Goal: Check status: Check status

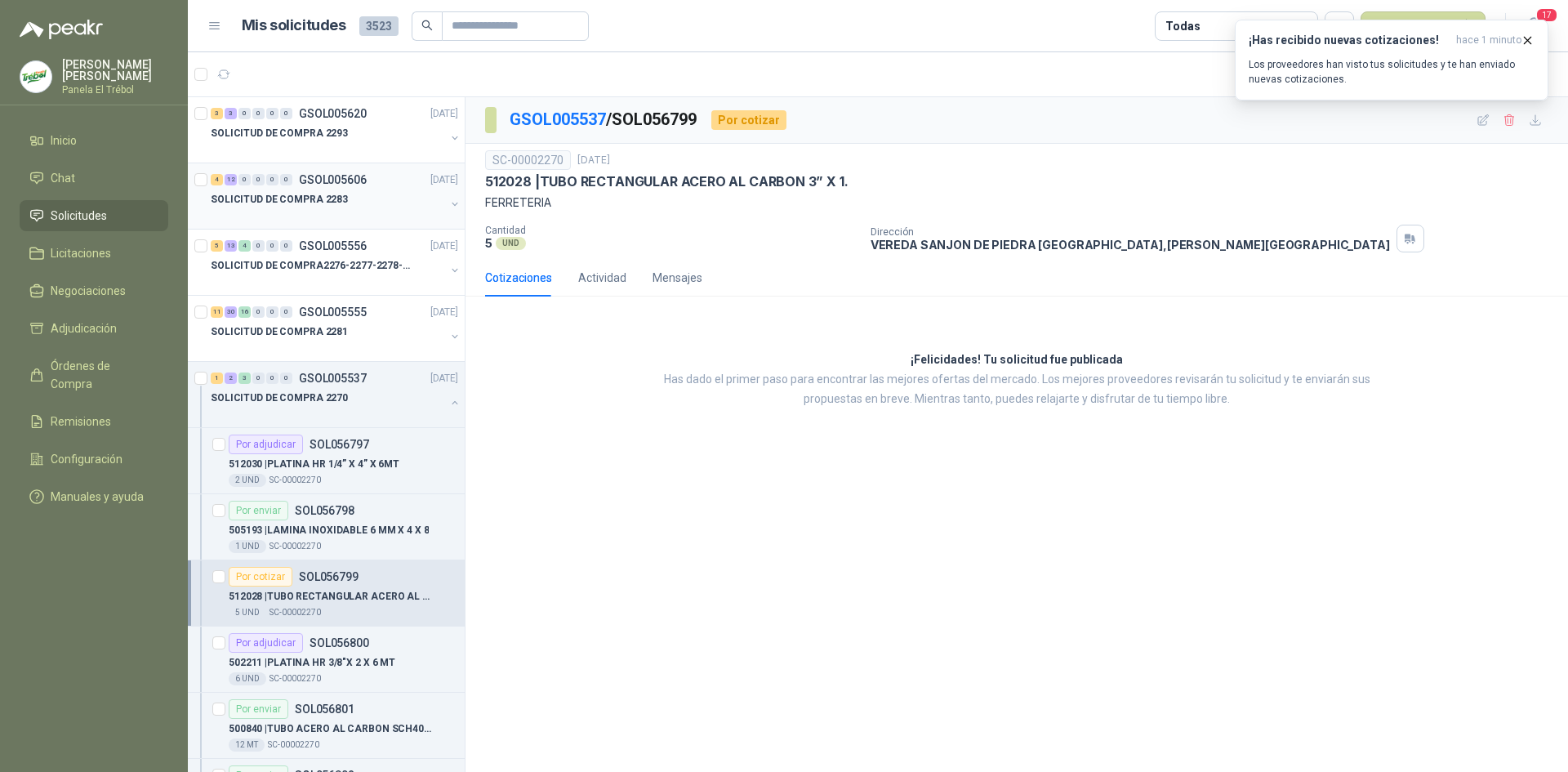
click at [449, 199] on button "button" at bounding box center [455, 204] width 13 height 13
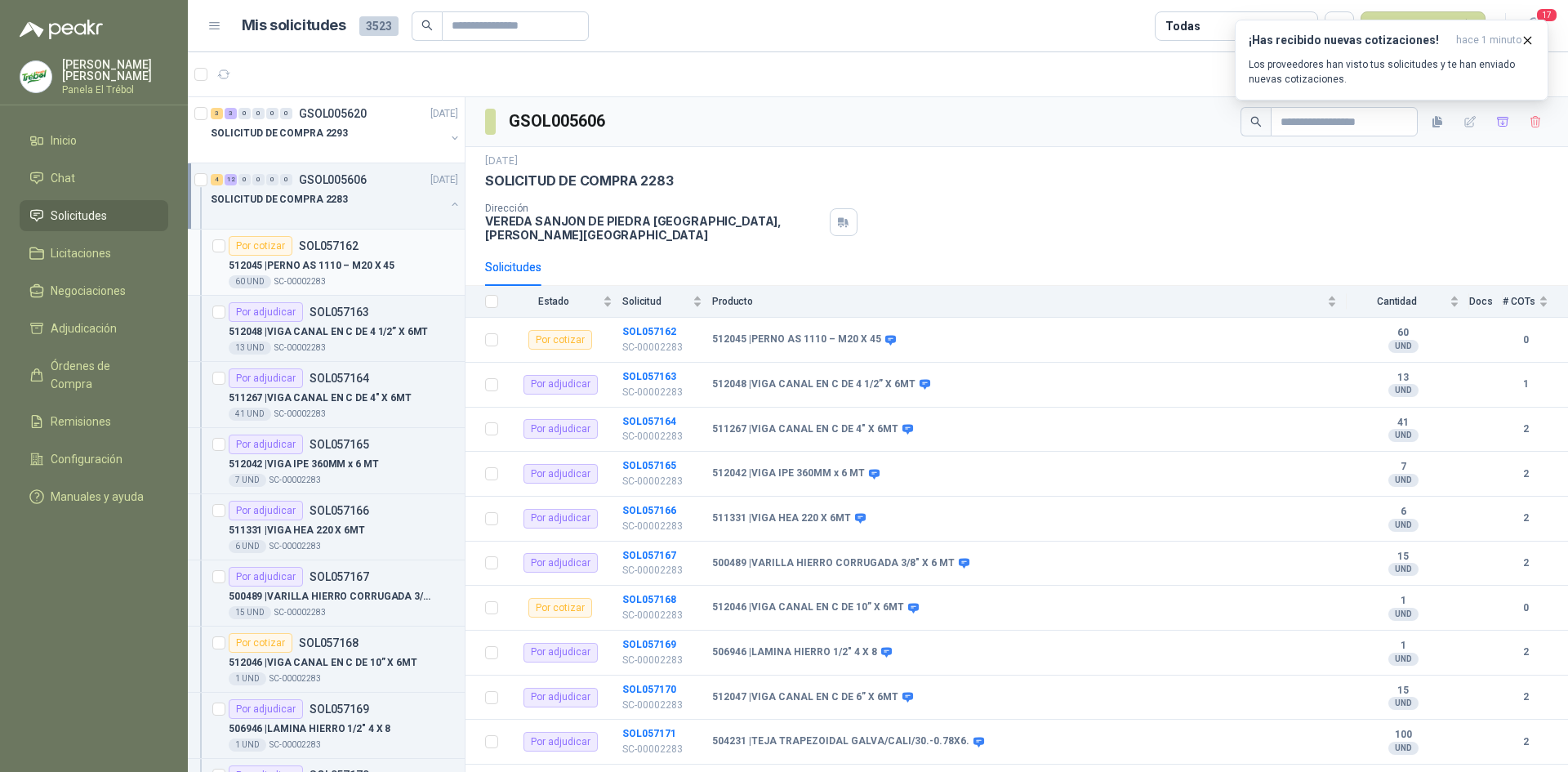
click at [346, 261] on p "512045 | [PERSON_NAME] AS 1110 – M20 X 45" at bounding box center [311, 266] width 166 height 15
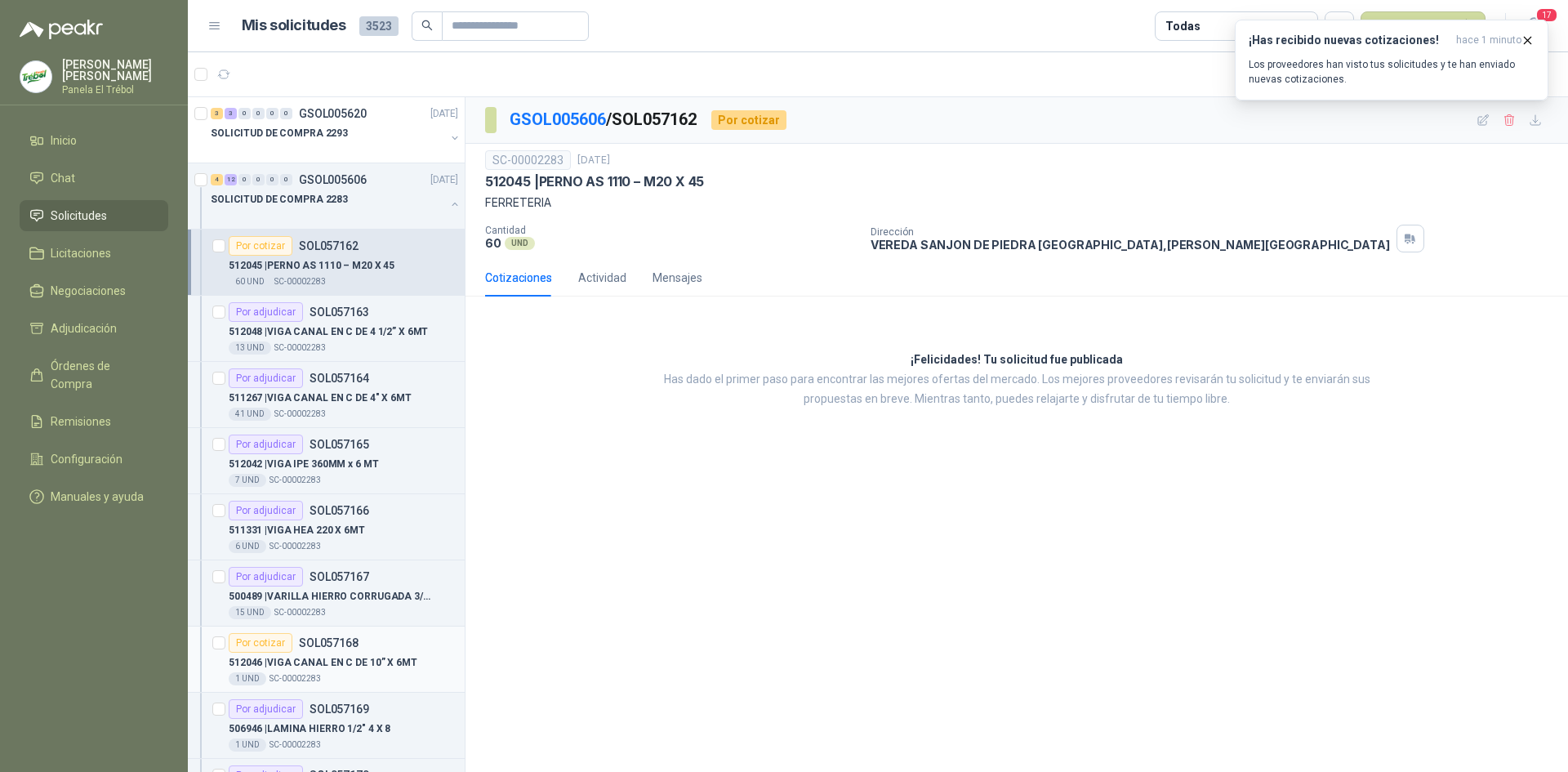
click at [309, 659] on p "512046 | VIGA CANAL EN C DE 10” X 6MT" at bounding box center [323, 663] width 189 height 15
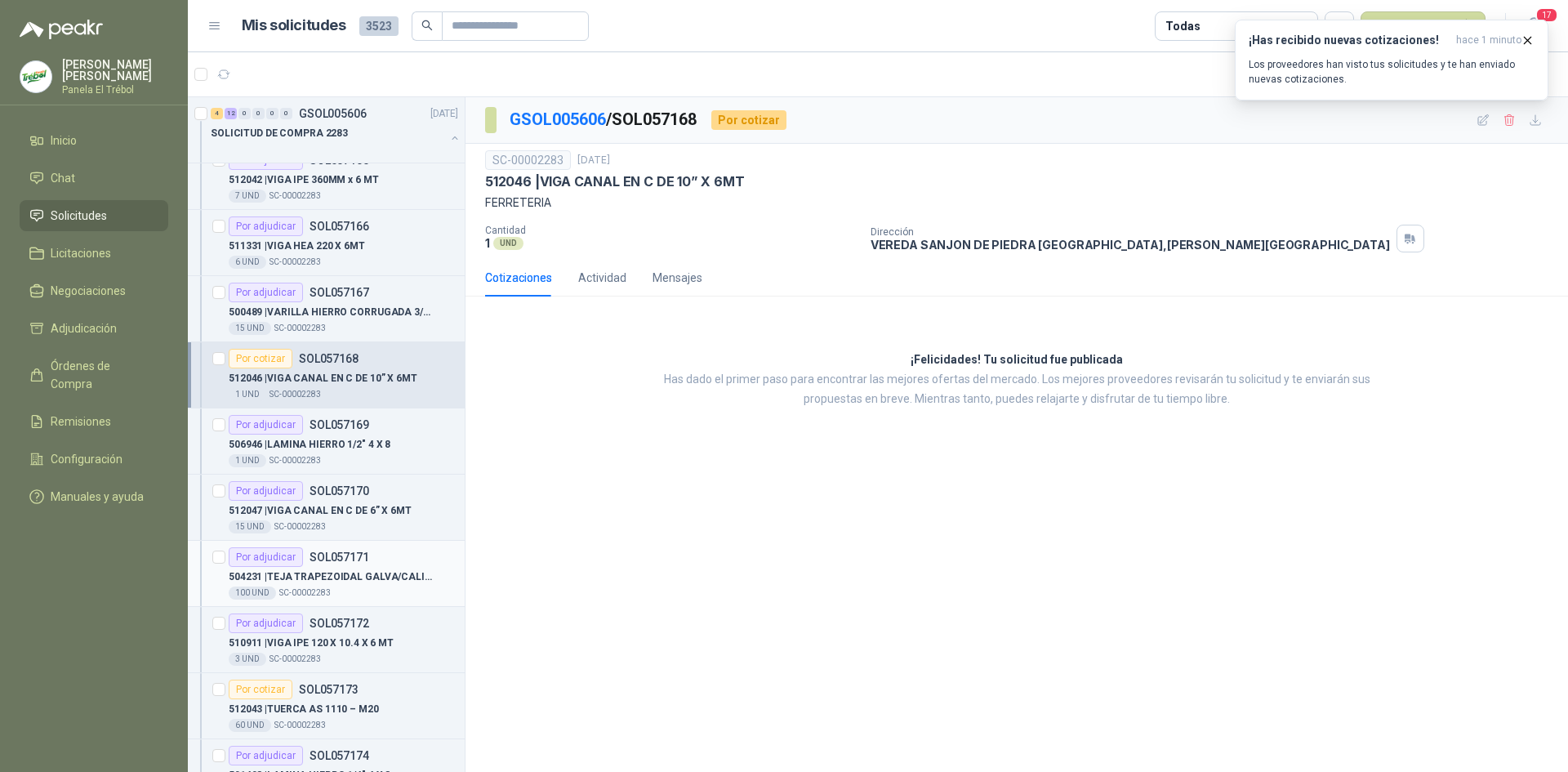
scroll to position [382, 0]
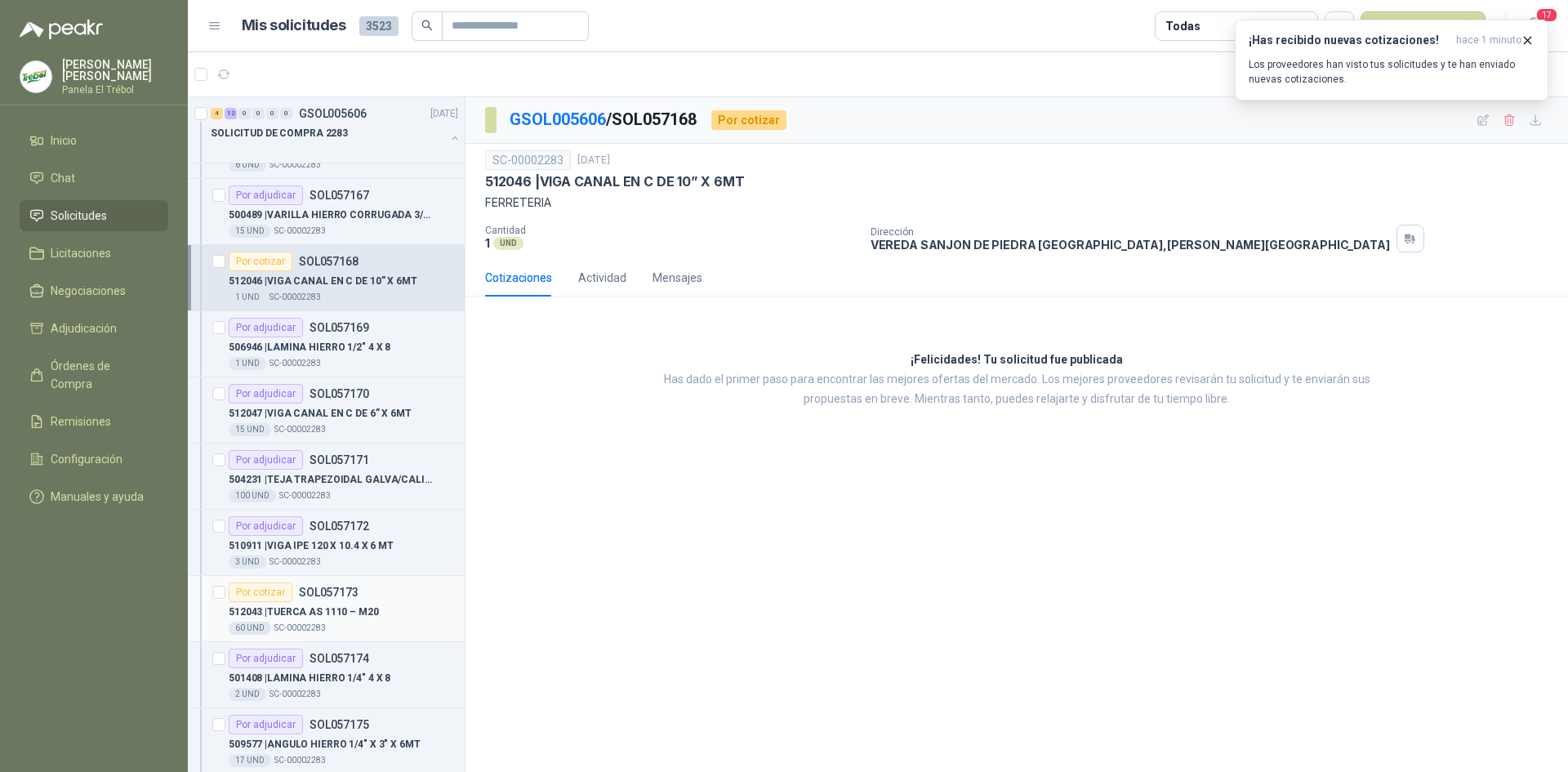
click at [301, 611] on p "512043 | TUERCA AS 1110 – M20" at bounding box center [303, 612] width 150 height 15
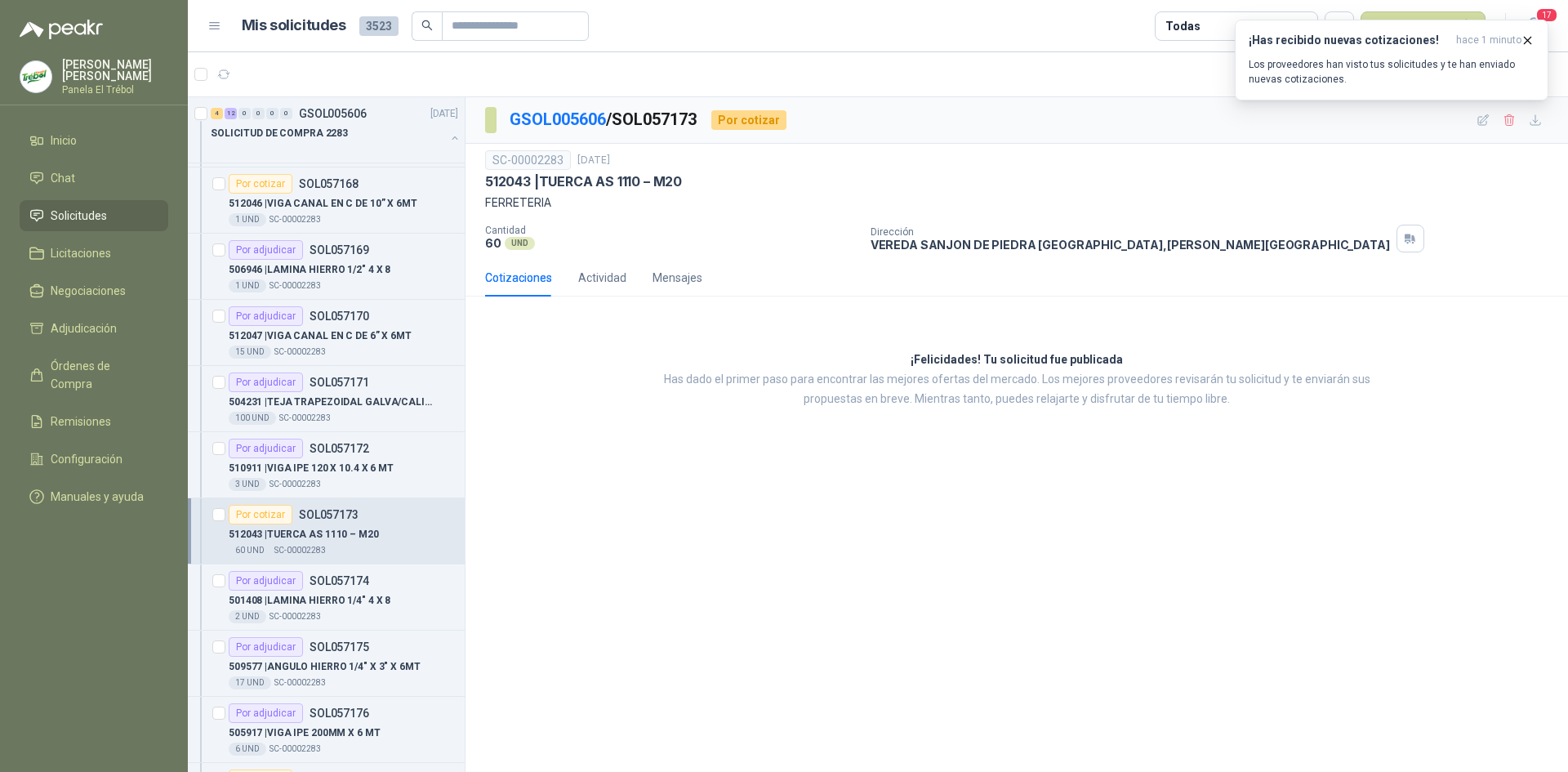
scroll to position [545, 0]
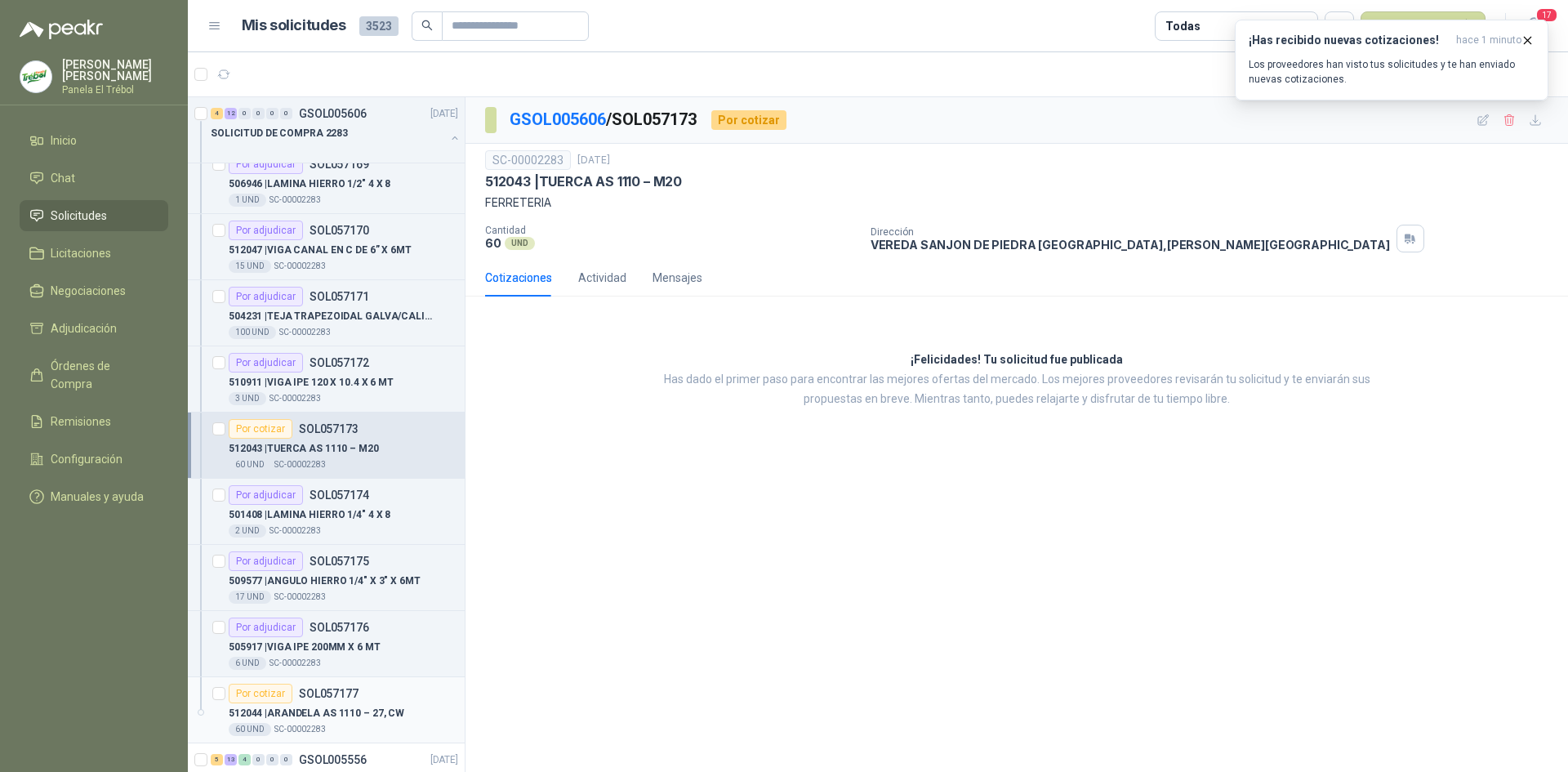
click at [275, 702] on div "Por cotizar" at bounding box center [260, 693] width 64 height 20
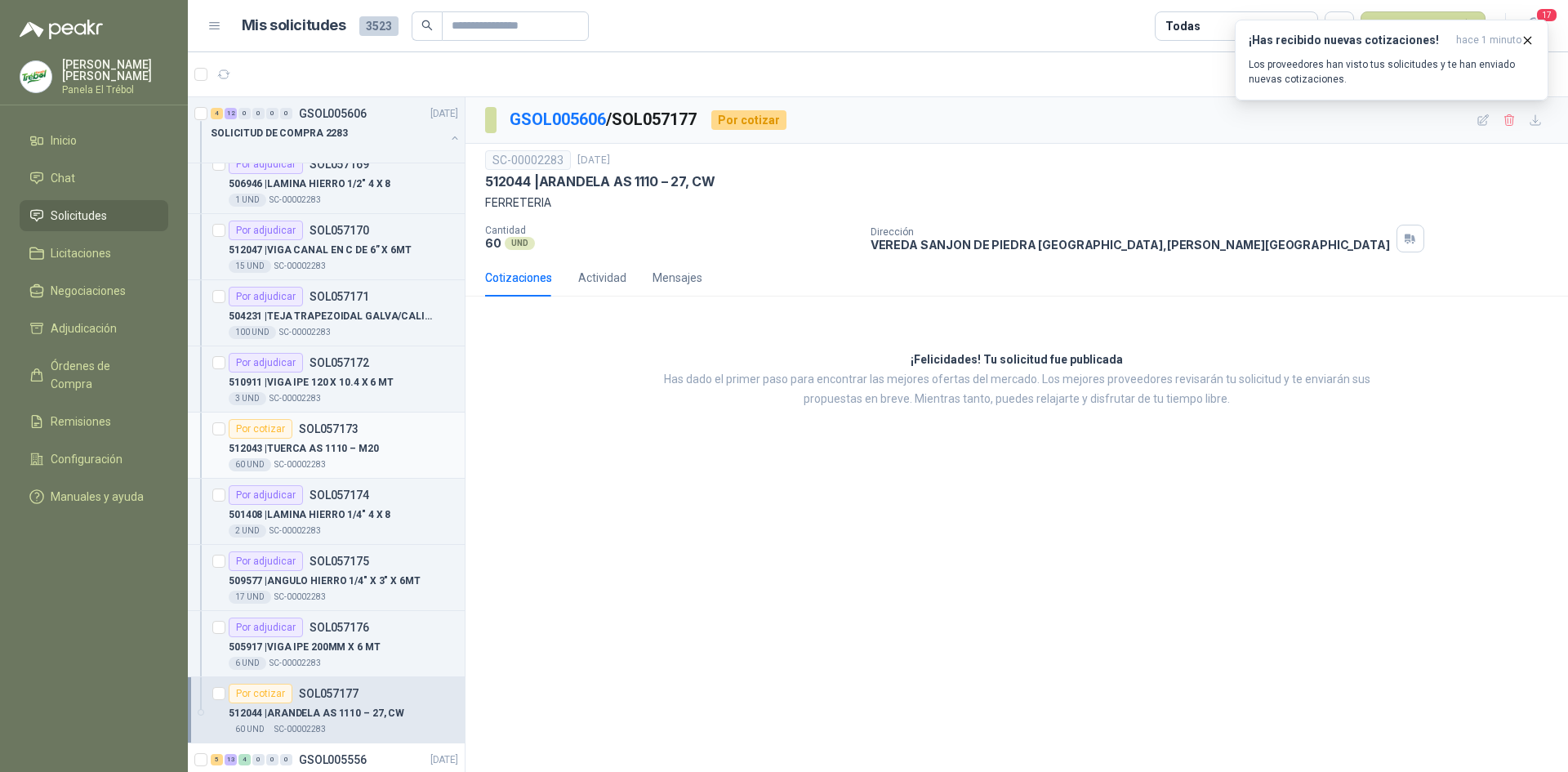
click at [365, 446] on p "512043 | TUERCA AS 1110 – M20" at bounding box center [303, 449] width 150 height 15
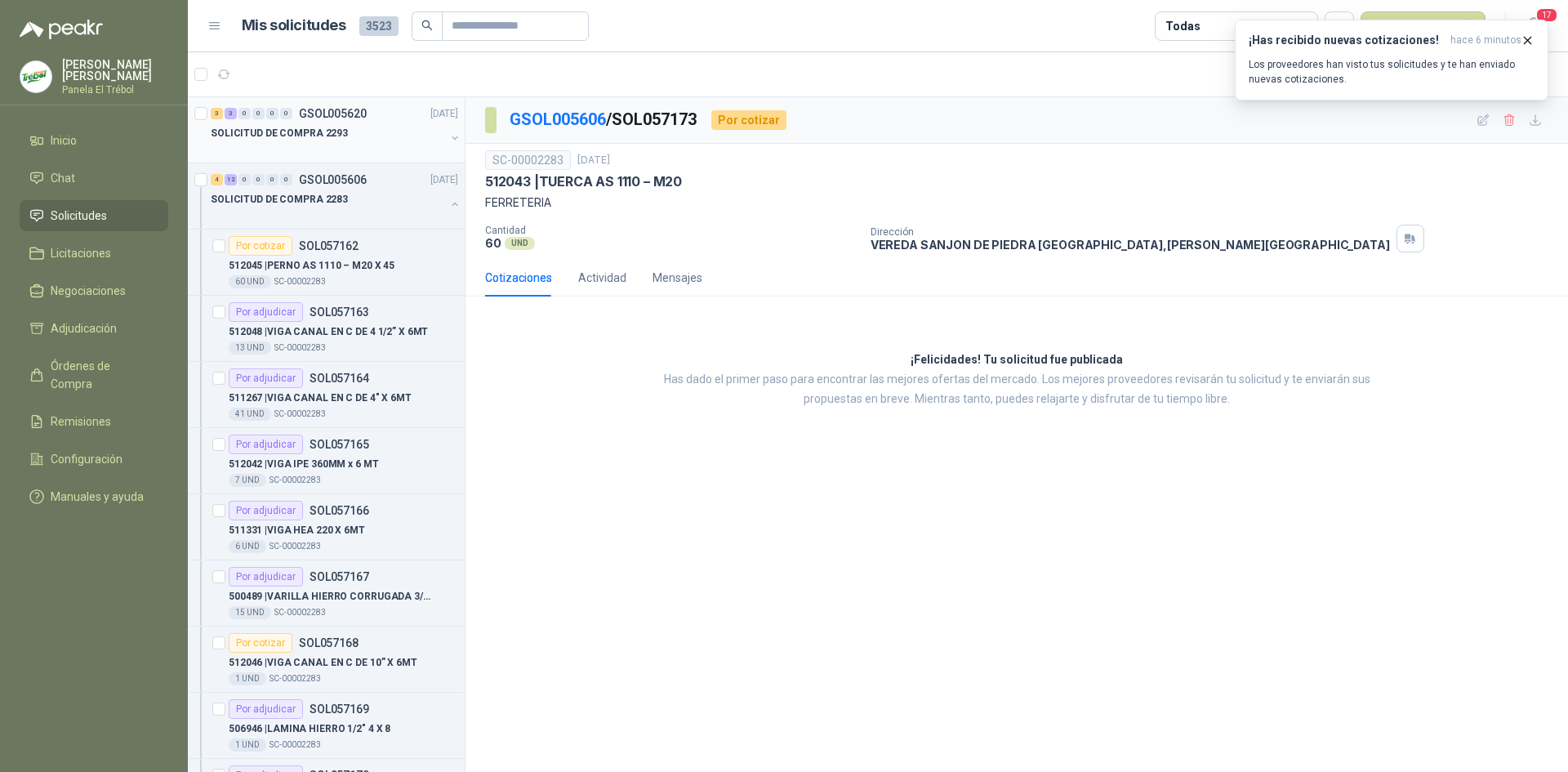
click at [449, 137] on button "button" at bounding box center [455, 138] width 13 height 13
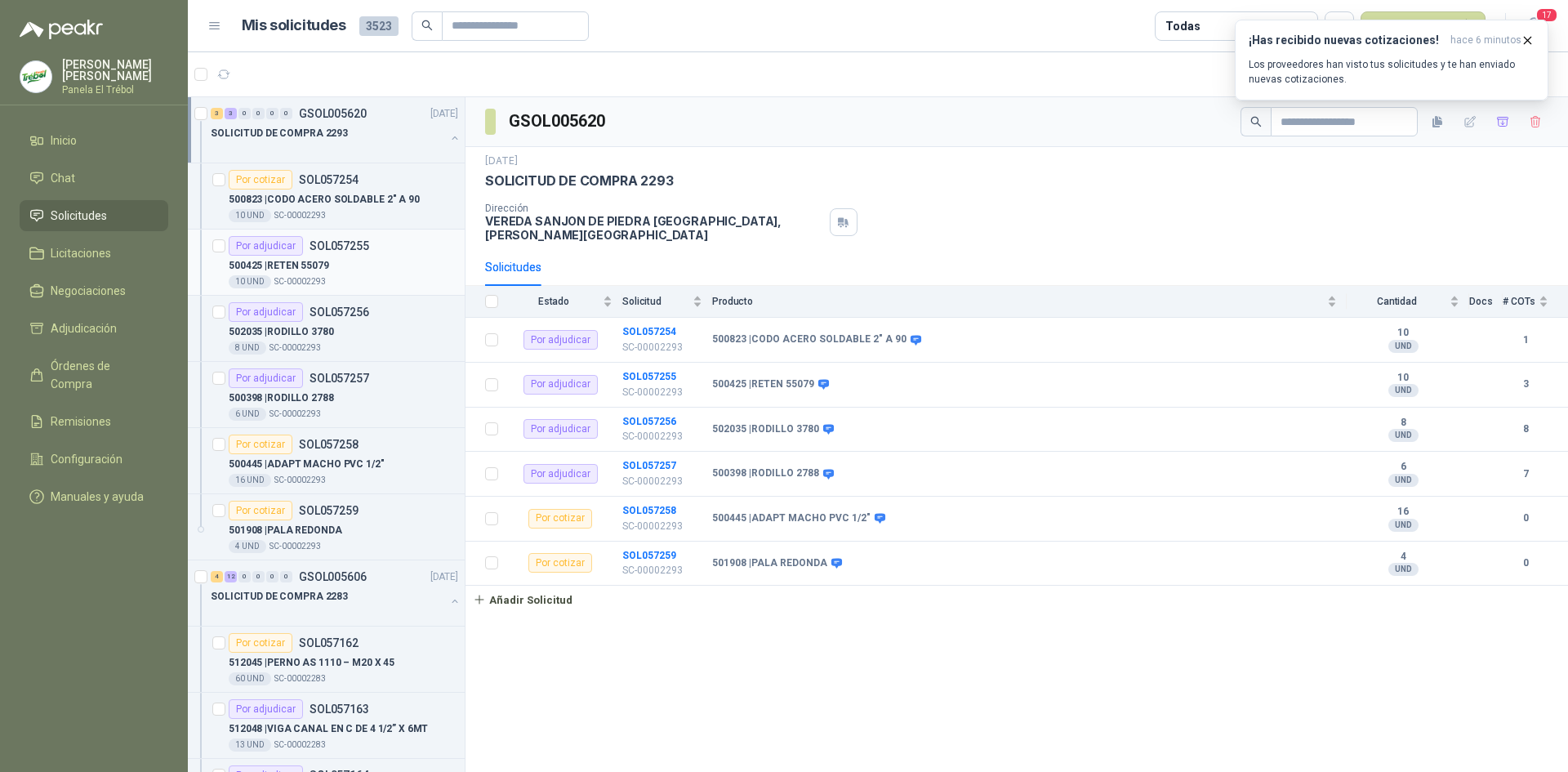
click at [350, 261] on div "500425 | RETEN 55079" at bounding box center [343, 265] width 229 height 20
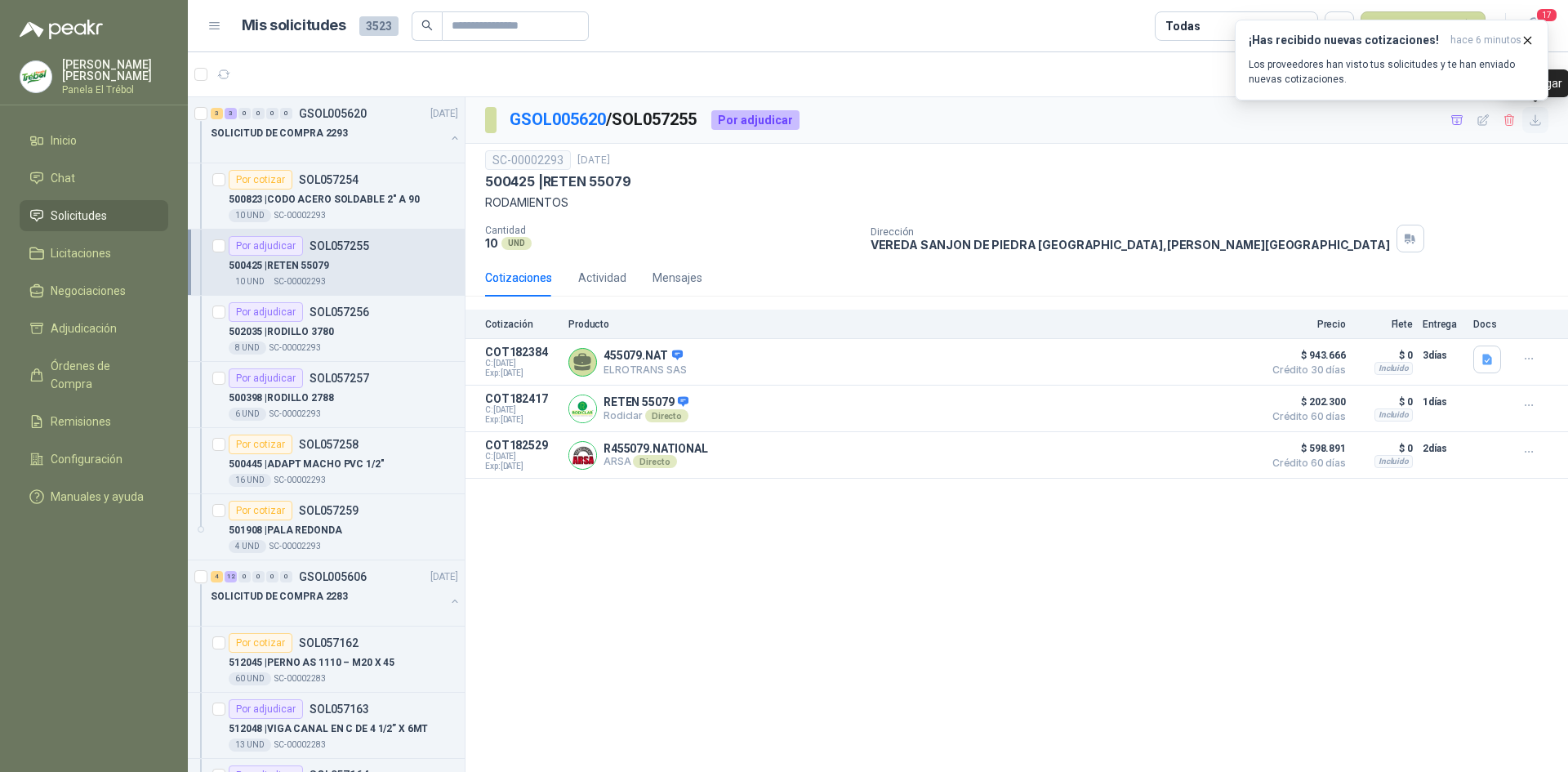
click at [1535, 121] on icon "button" at bounding box center [1536, 121] width 14 height 14
click at [314, 346] on p "SC-00002293" at bounding box center [295, 348] width 52 height 13
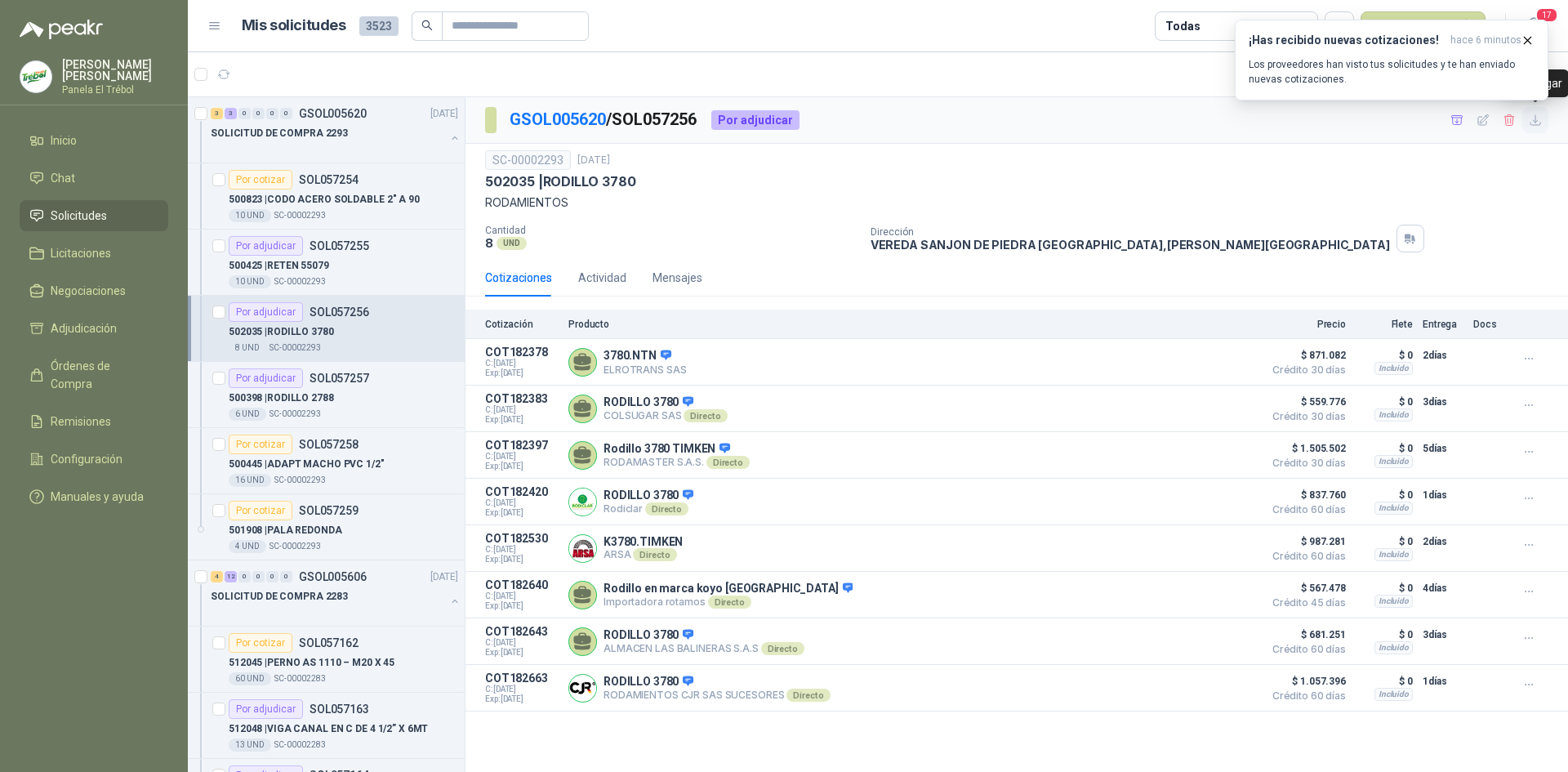
click at [1537, 122] on icon "button" at bounding box center [1536, 121] width 10 height 10
click at [334, 410] on div "6 UND  SC-00002293" at bounding box center [343, 414] width 229 height 13
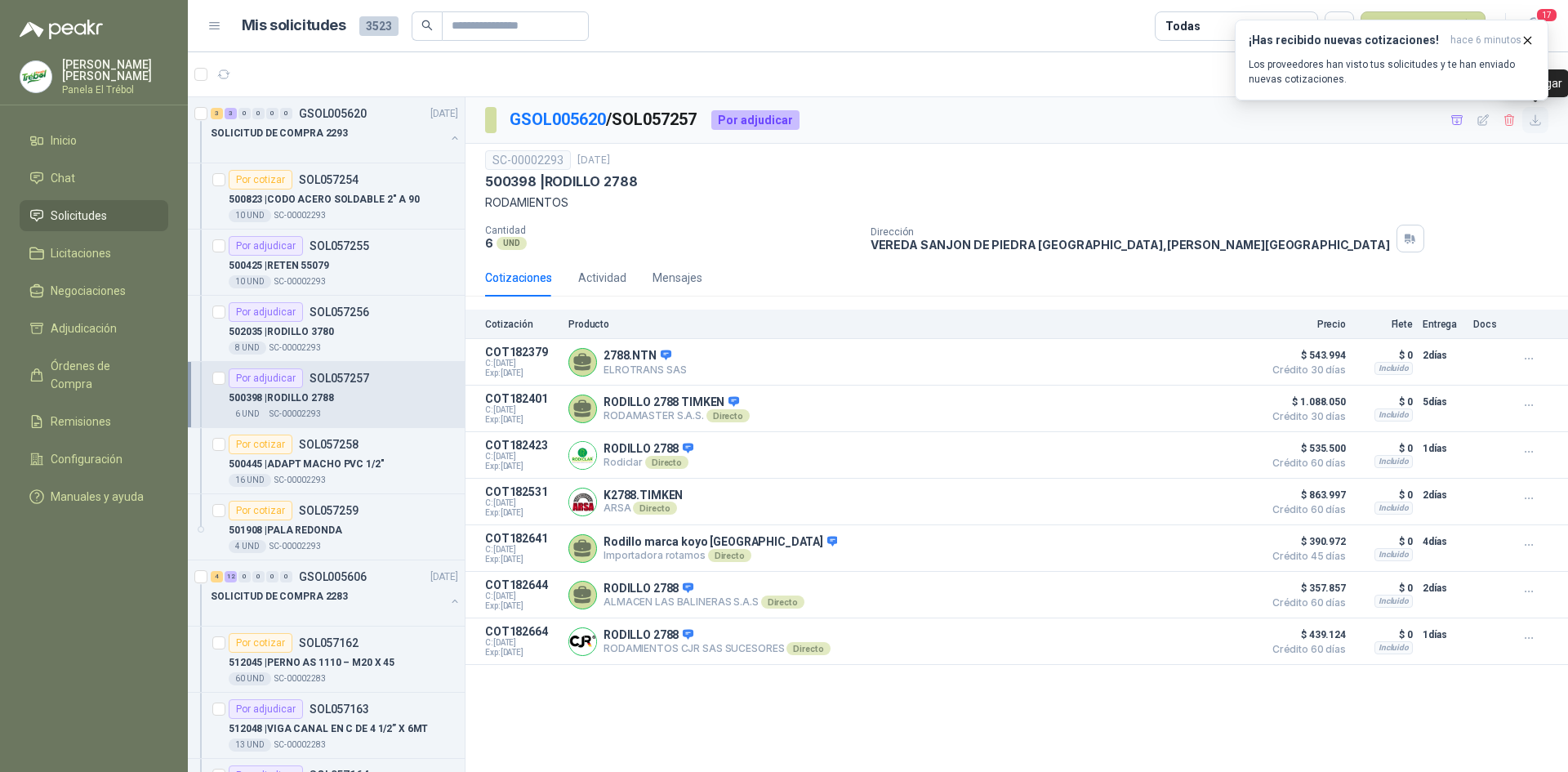
click at [1533, 125] on icon "button" at bounding box center [1536, 121] width 10 height 10
click at [346, 480] on div "16 UND  SC-00002293" at bounding box center [343, 480] width 229 height 13
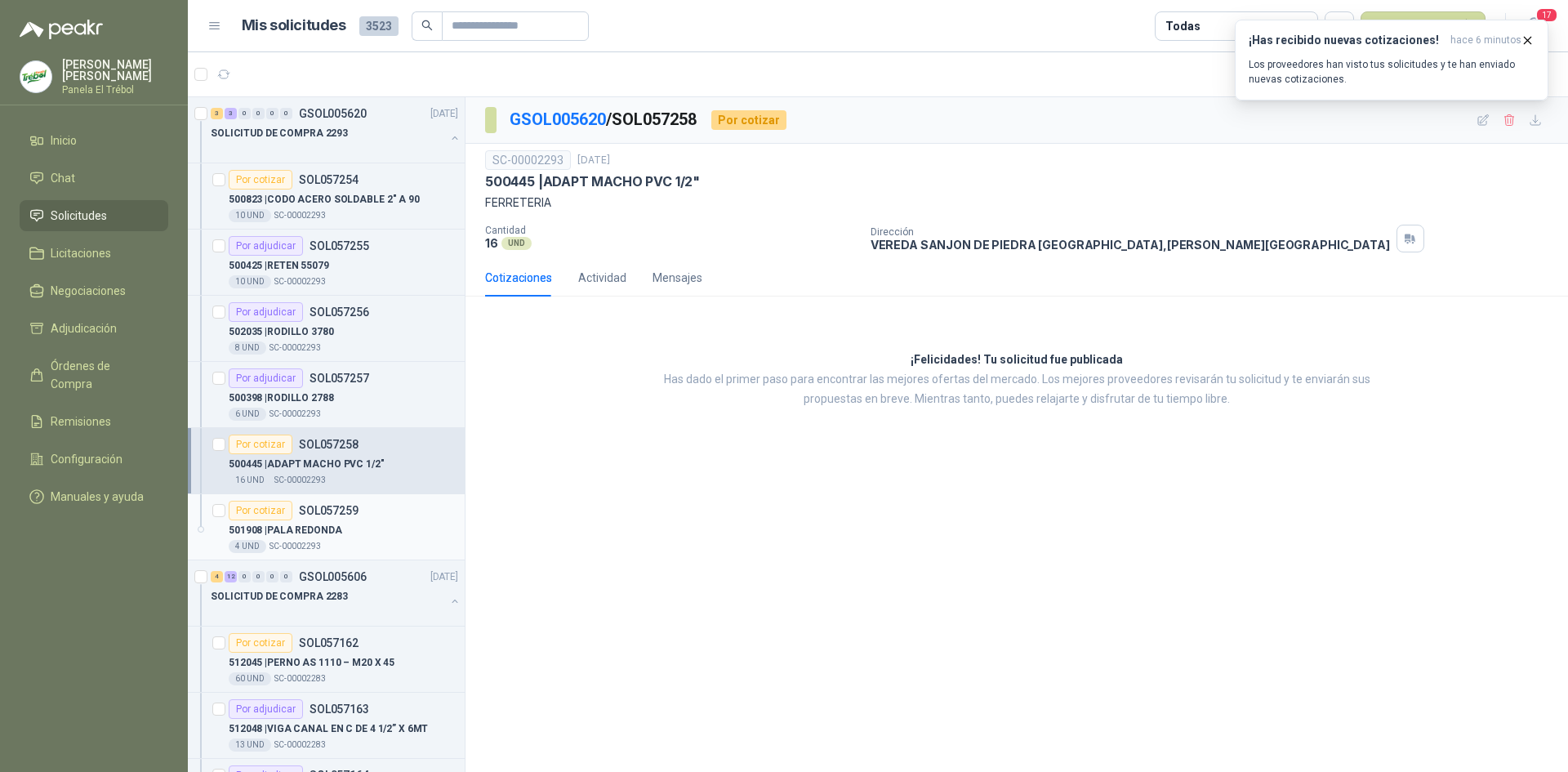
click at [325, 528] on p "501908 | PALA REDONDA" at bounding box center [286, 531] width 114 height 15
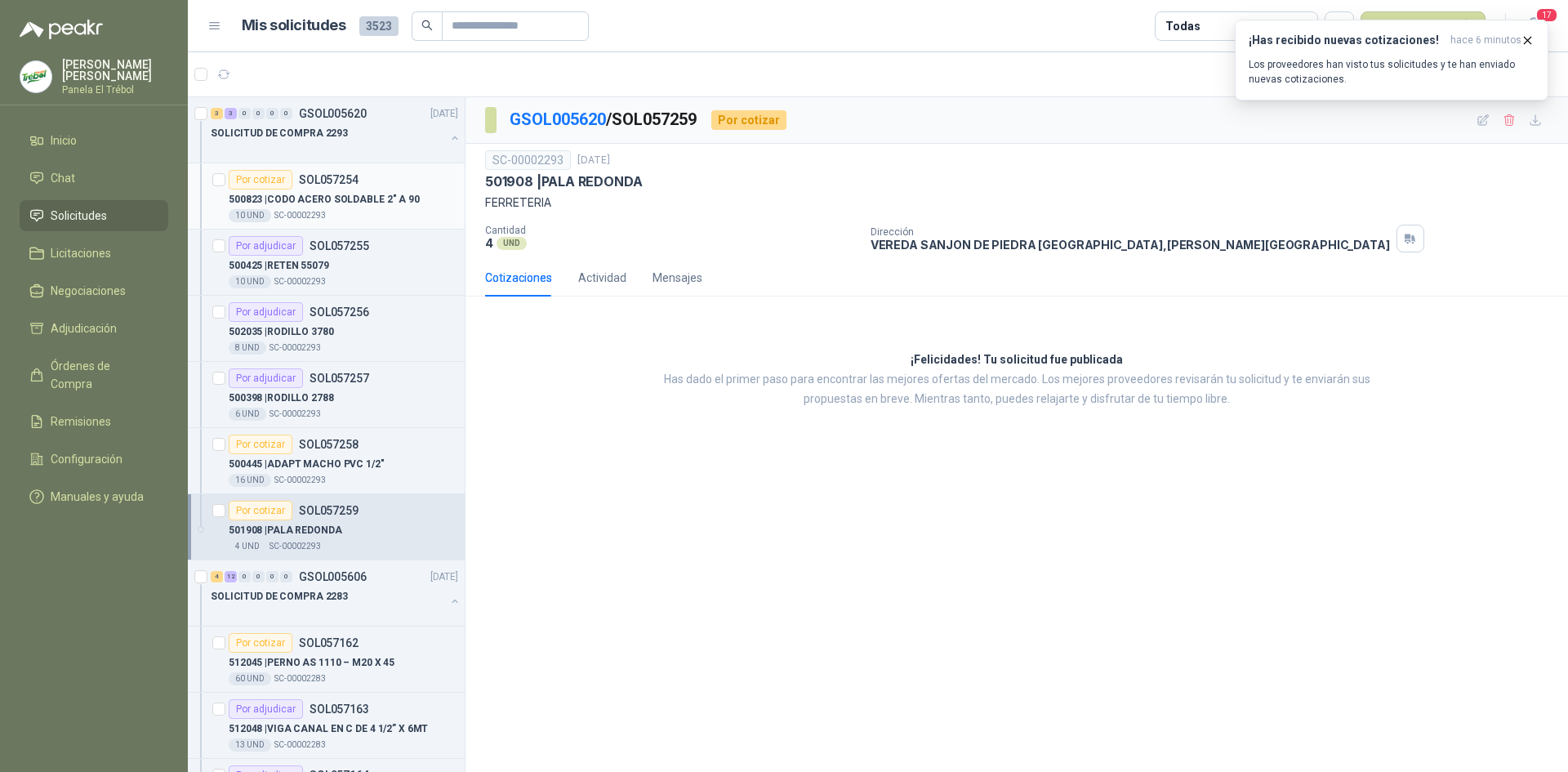
click at [311, 183] on p "SOL057254" at bounding box center [329, 179] width 59 height 11
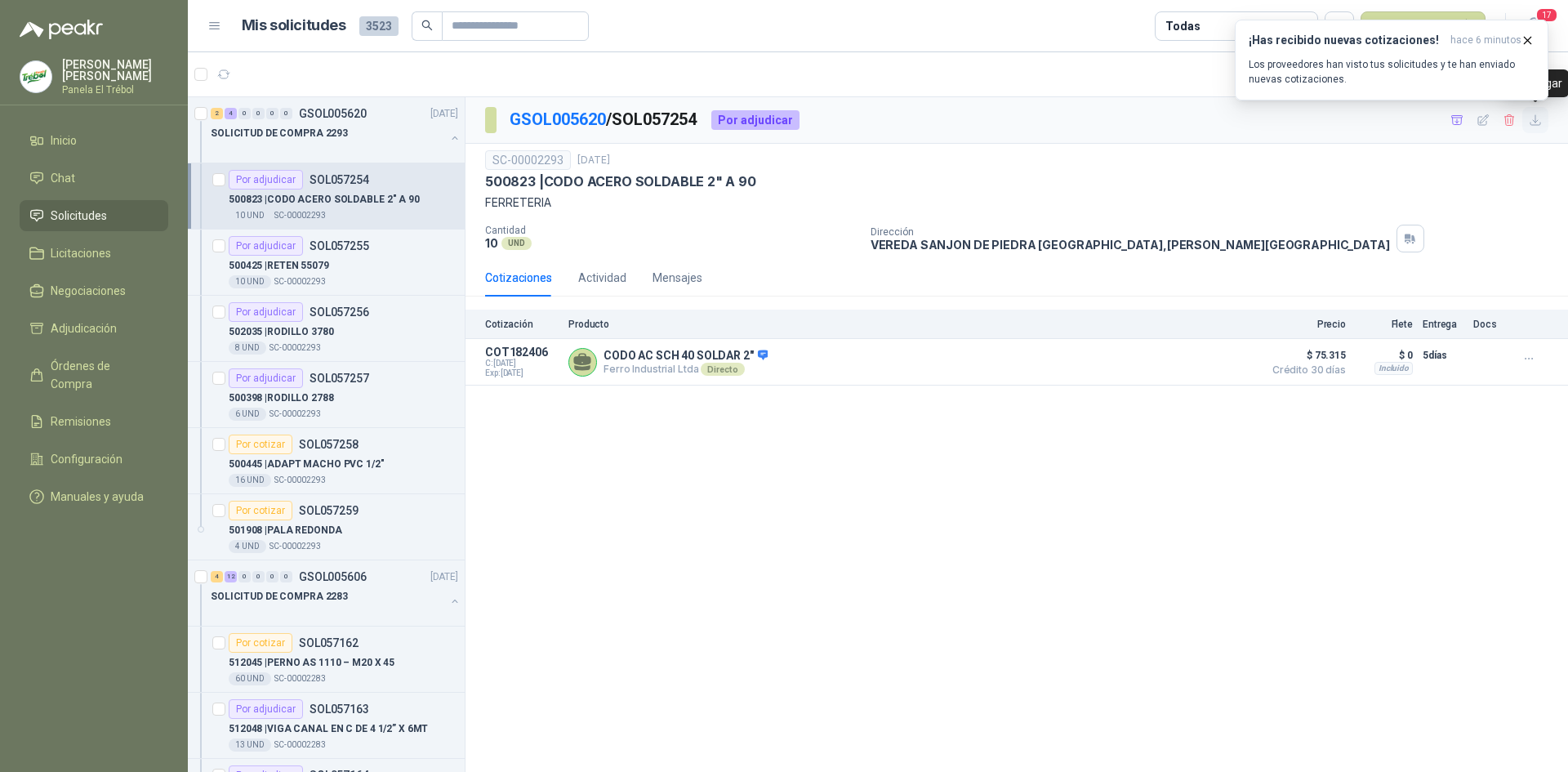
click at [1540, 124] on icon "button" at bounding box center [1536, 121] width 14 height 14
